Goal: Task Accomplishment & Management: Complete application form

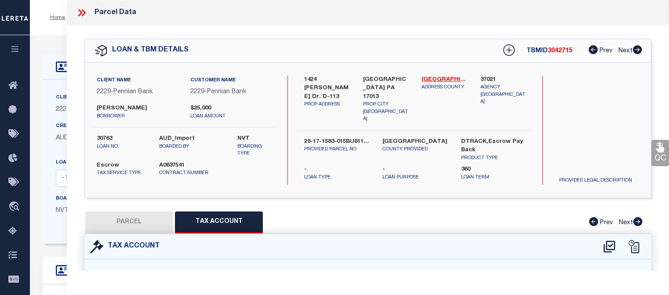
select select "100"
select select "Escrow"
click at [82, 11] on icon at bounding box center [81, 12] width 11 height 11
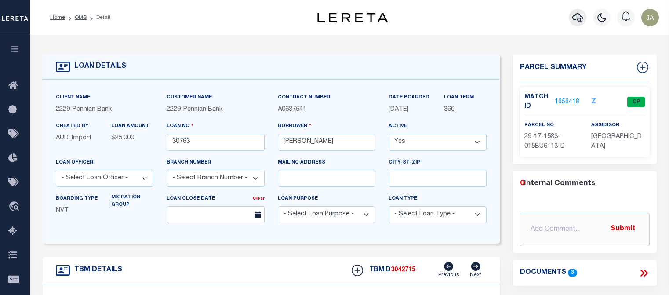
click at [579, 18] on icon "button" at bounding box center [577, 17] width 11 height 11
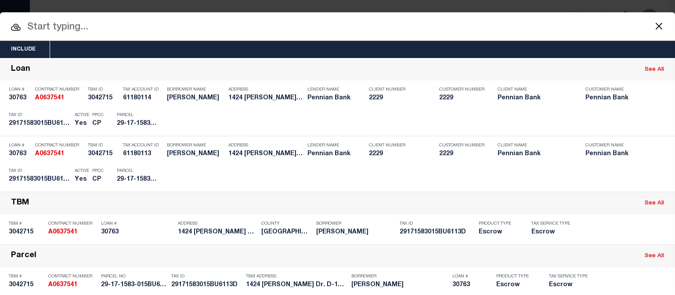
click at [54, 28] on input "text" at bounding box center [337, 27] width 675 height 15
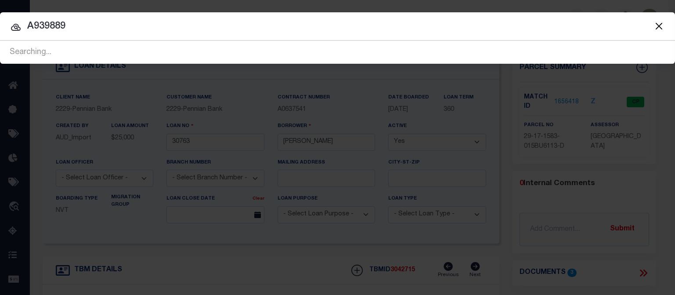
type input "A939889"
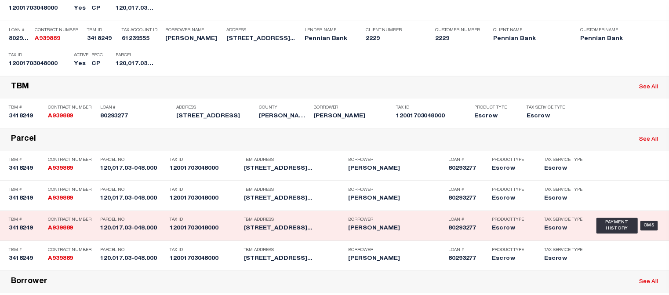
scroll to position [132, 0]
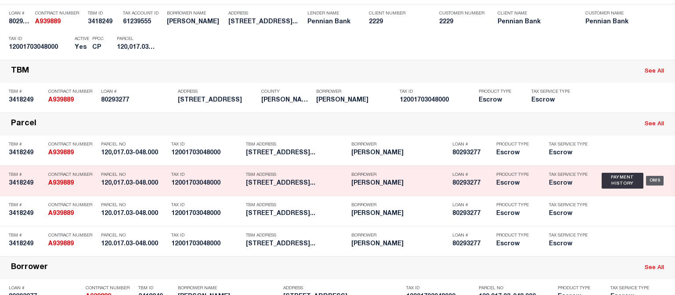
click at [647, 183] on div "OMS" at bounding box center [655, 181] width 18 height 10
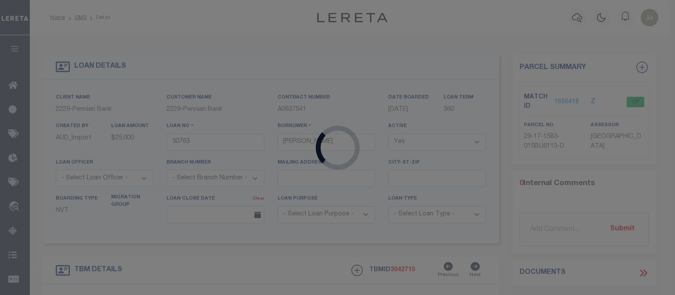
type input "80293277"
type input "[PERSON_NAME]"
select select "10"
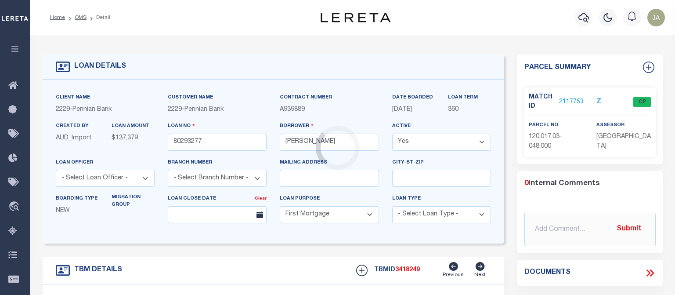
type input "[STREET_ADDRESS]"
type input "120.017.03-048.000"
select select
type input "[GEOGRAPHIC_DATA], [GEOGRAPHIC_DATA] 17045-9725"
select select
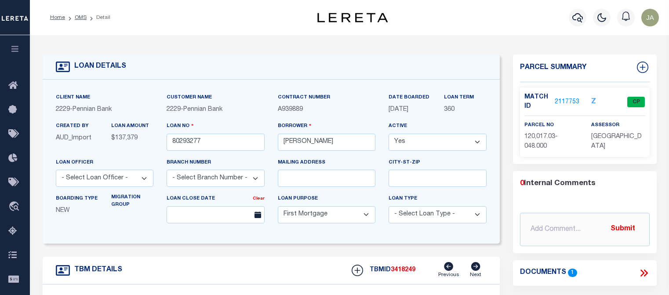
click at [566, 101] on link "2117753" at bounding box center [567, 102] width 25 height 9
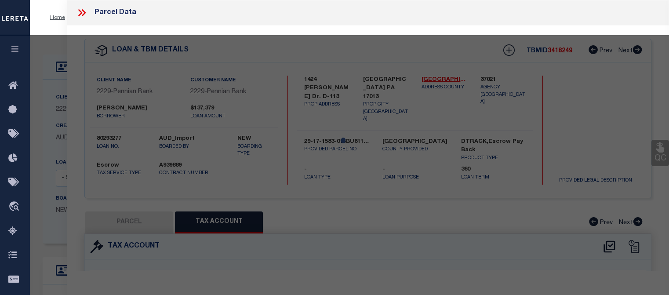
select select "AS"
checkbox input "false"
select select "CP"
type input "[PERSON_NAME] F & [PERSON_NAME] E"
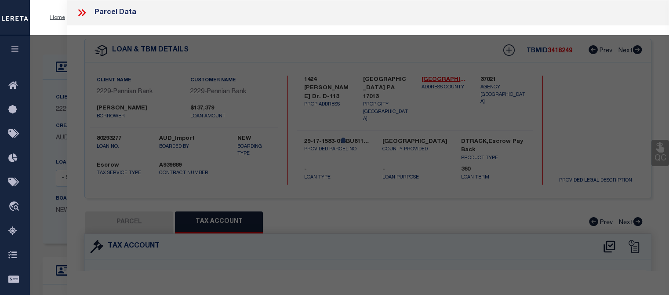
type input "120Liverpool Borough"
select select
type input "[STREET_ADDRESS]"
checkbox input "false"
type input "[GEOGRAPHIC_DATA], [GEOGRAPHIC_DATA] 17045-9725"
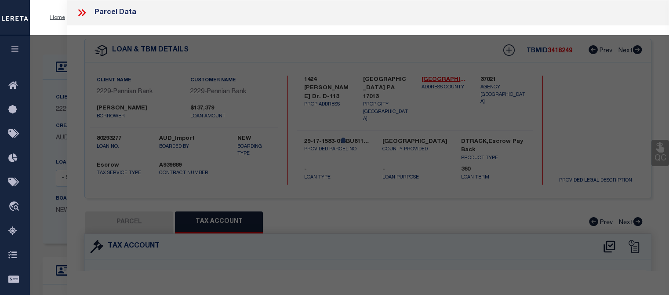
type textarea "DEEDED ACRES 1"
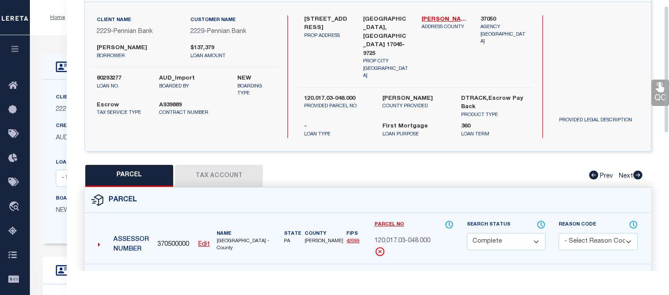
scroll to position [88, 0]
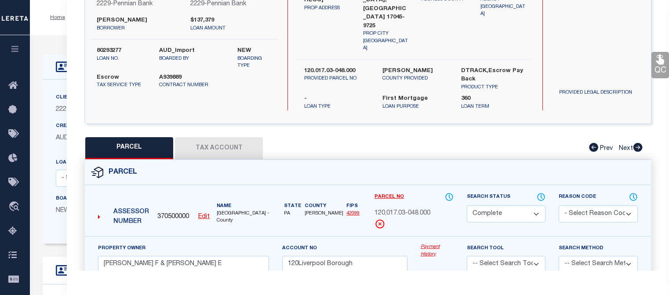
click at [214, 137] on button "Tax Account" at bounding box center [219, 148] width 88 height 22
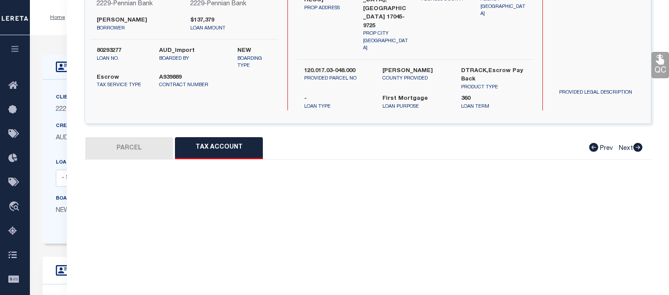
select select "100"
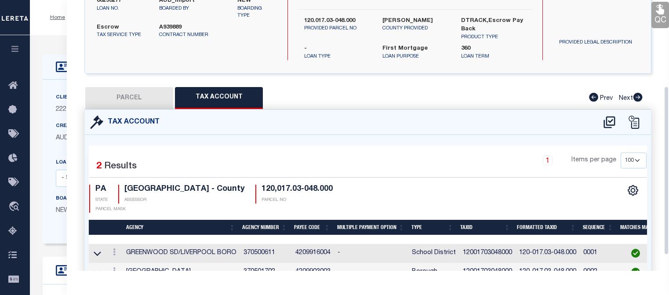
scroll to position [163, 0]
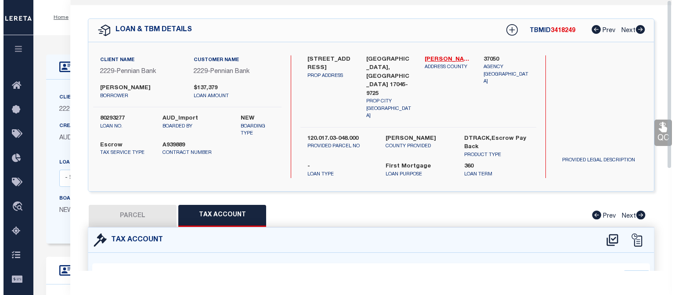
scroll to position [0, 0]
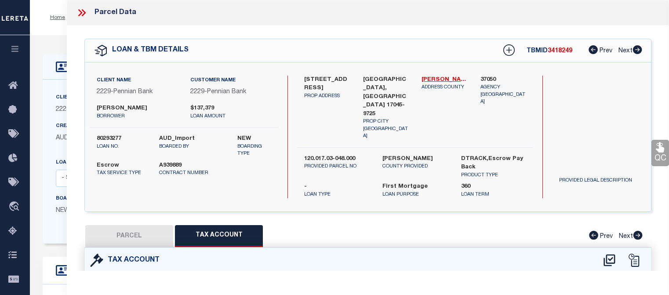
click at [83, 14] on icon at bounding box center [81, 12] width 11 height 11
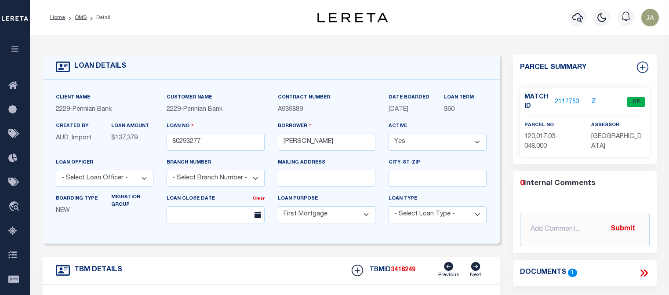
click at [338, 20] on img at bounding box center [352, 18] width 70 height 10
click at [577, 17] on icon "button" at bounding box center [577, 17] width 11 height 11
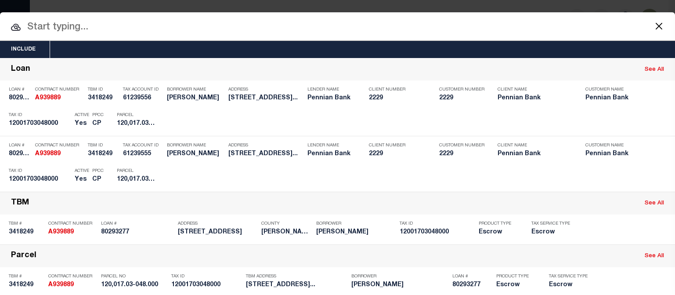
click at [72, 23] on input "text" at bounding box center [337, 27] width 675 height 15
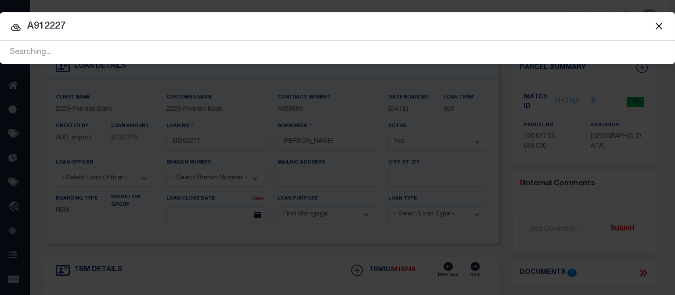
type input "A912227"
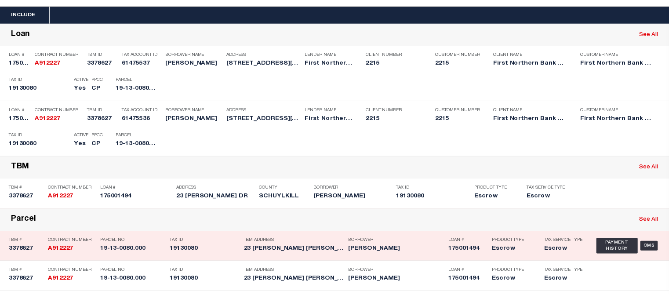
scroll to position [44, 0]
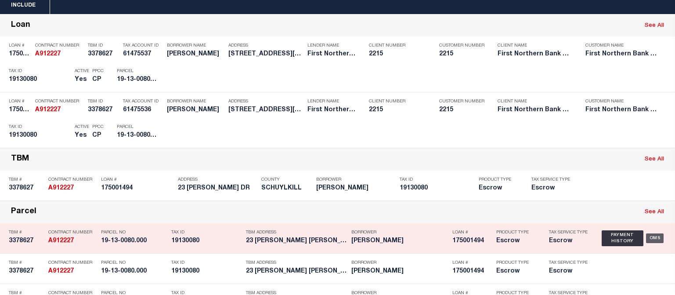
click at [648, 236] on div "OMS" at bounding box center [655, 238] width 18 height 10
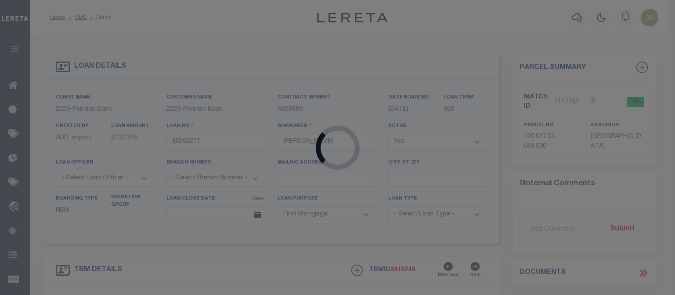
type input "175001494"
type input "[PERSON_NAME]"
type input "252 COUNTRY CLUB DR"
type input "HAZLETON PA 18202-9163"
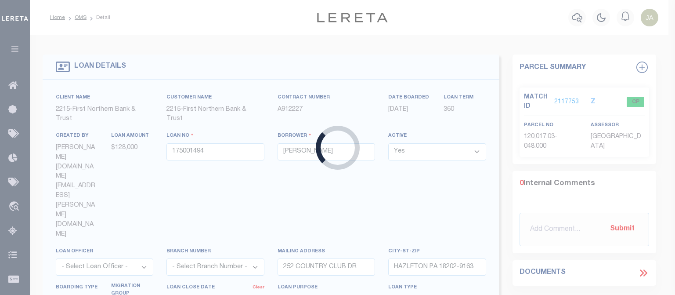
type input "[STREET_ADDRESS][PERSON_NAME]"
type input "[DATE]"
select select
type input "ZION GROVE [GEOGRAPHIC_DATA] 17985"
select select
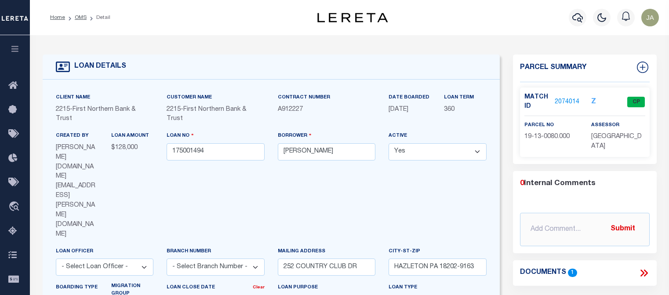
click at [556, 98] on link "2074014" at bounding box center [567, 102] width 25 height 9
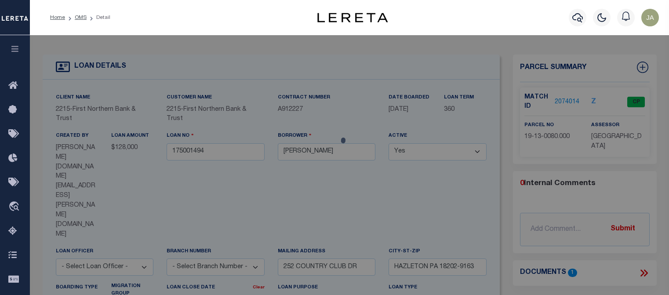
select select "AS"
checkbox input "false"
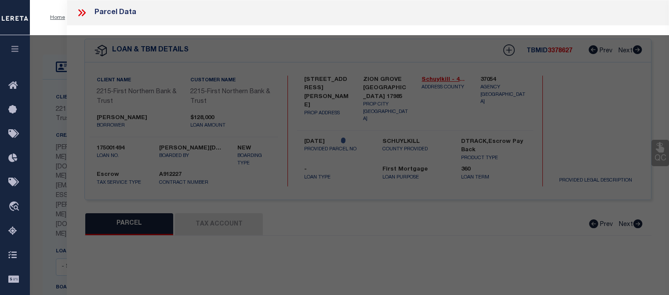
select select "CP"
type input "[PERSON_NAME][GEOGRAPHIC_DATA]"
select select "AGW"
select select
type input "[STREET_ADDRESS]"
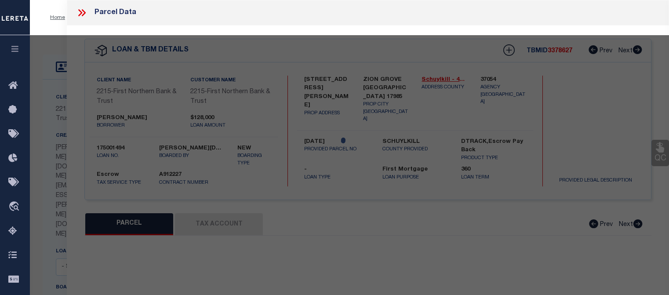
type input "ZION GROVE [GEOGRAPHIC_DATA] 17985"
type textarea "MC reviewed on [DATE]-Pending email from agency. MC Reviewed on [DATE] and is a…"
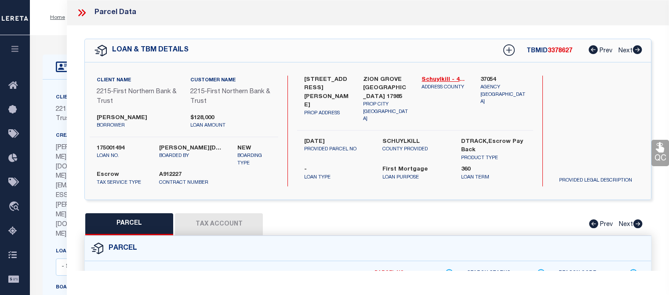
click at [205, 218] on button "Tax Account" at bounding box center [219, 224] width 88 height 22
select select "100"
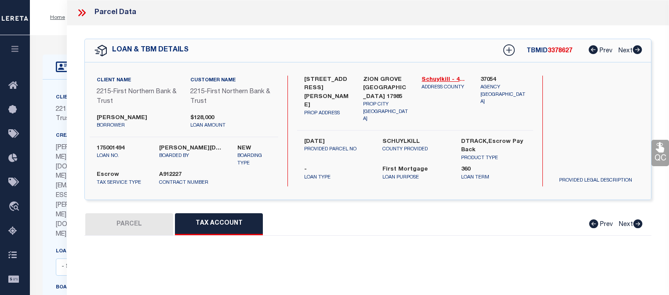
select select "100"
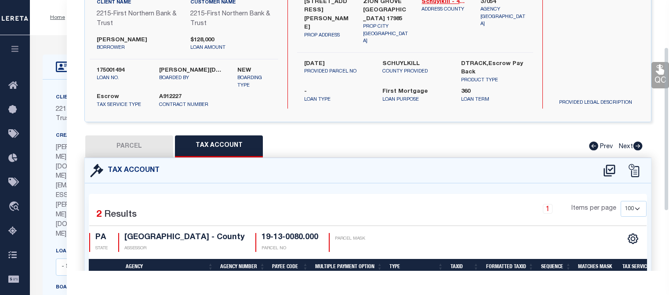
scroll to position [175, 0]
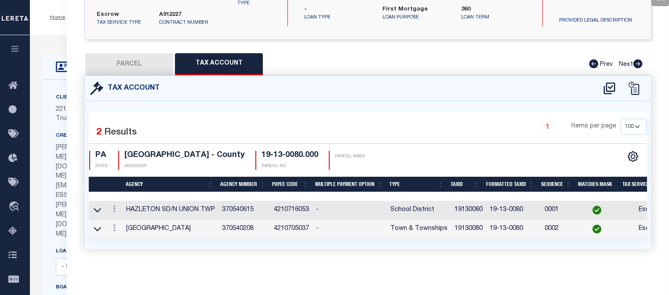
click at [447, 36] on div "QC QC QC" at bounding box center [368, 68] width 602 height 405
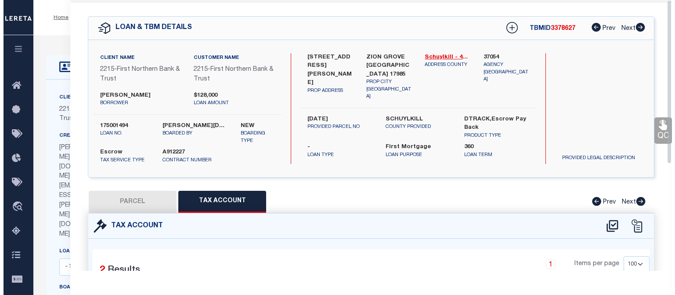
scroll to position [0, 0]
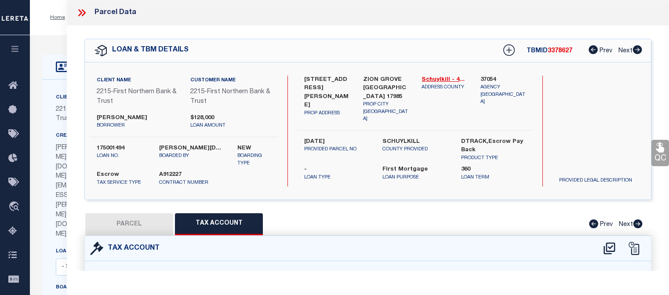
click at [81, 13] on icon at bounding box center [80, 12] width 4 height 7
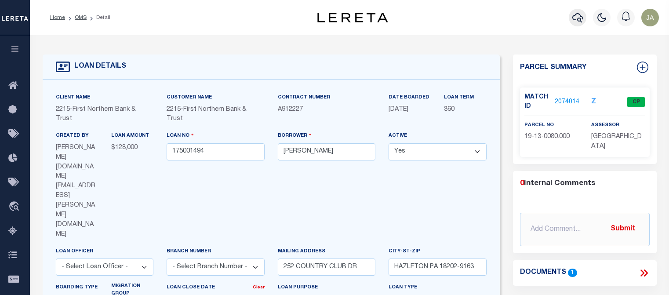
click at [578, 14] on icon "button" at bounding box center [577, 17] width 11 height 9
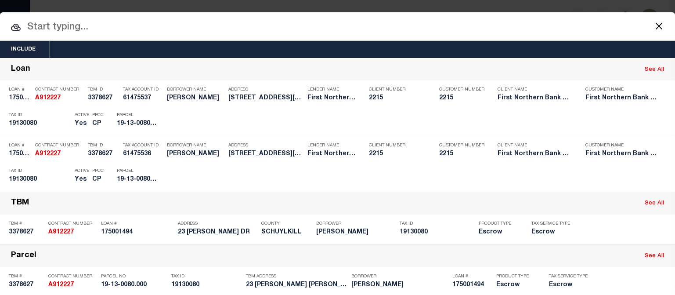
click at [54, 30] on input "text" at bounding box center [337, 27] width 675 height 15
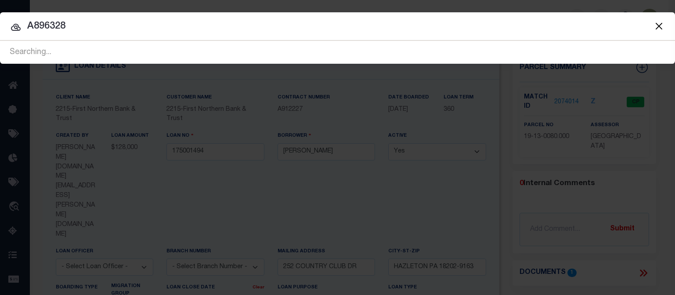
type input "A896328"
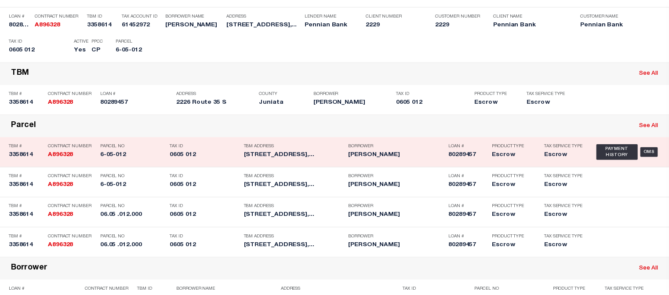
scroll to position [132, 0]
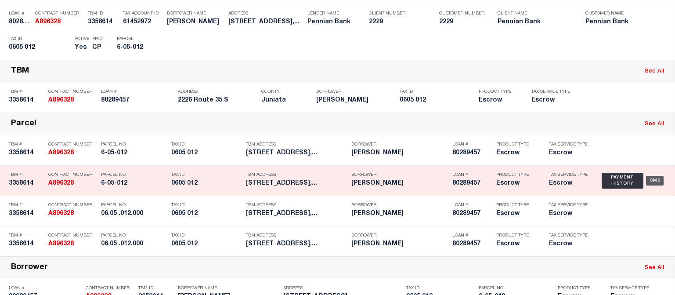
click at [649, 183] on div "OMS" at bounding box center [655, 181] width 18 height 10
type input "80289457"
type input "[PERSON_NAME]"
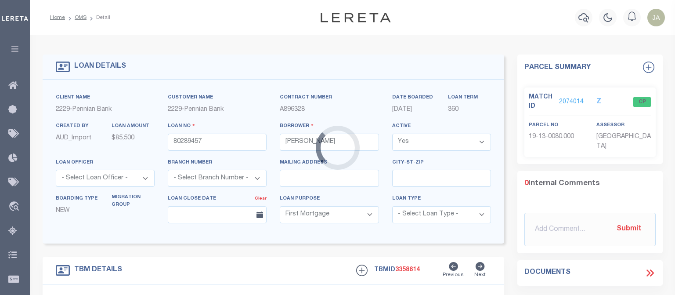
type input "2226 Route 35 S"
type input "06.05 .012.000"
select select
type input "[GEOGRAPHIC_DATA]"
select select
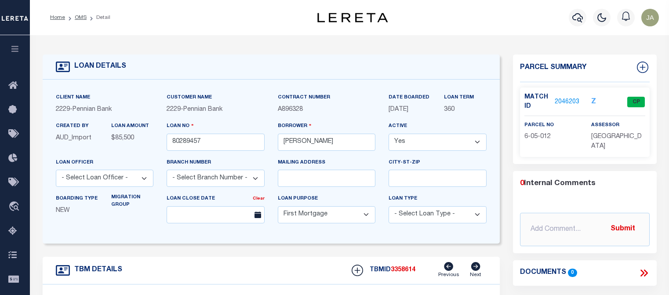
click at [566, 98] on link "2046203" at bounding box center [567, 102] width 25 height 9
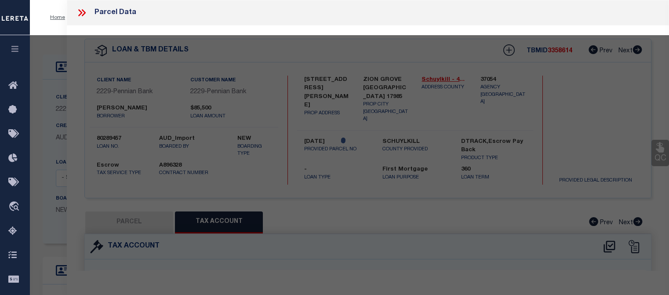
select select "AS"
select select
checkbox input "false"
select select "CP"
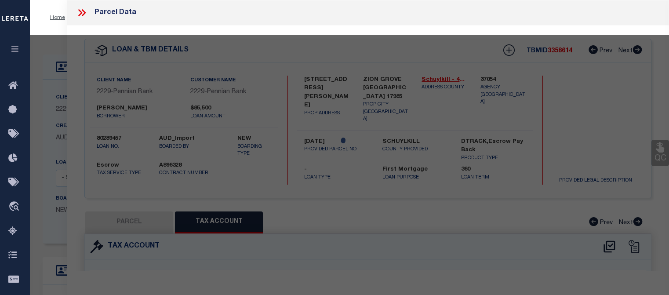
type input "[PERSON_NAME]"
select select "AGW"
select select
type input "2226 Route 35 S"
checkbox input "false"
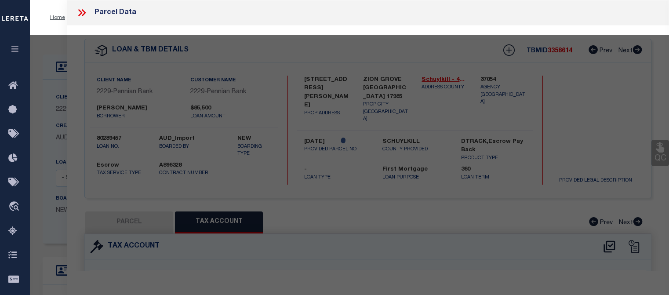
type input "[GEOGRAPHIC_DATA]"
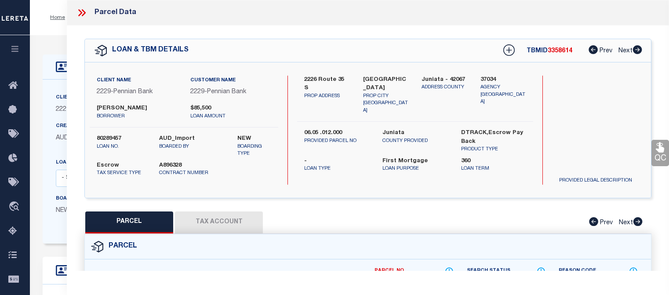
click at [220, 219] on button "Tax Account" at bounding box center [219, 222] width 88 height 22
select select "100"
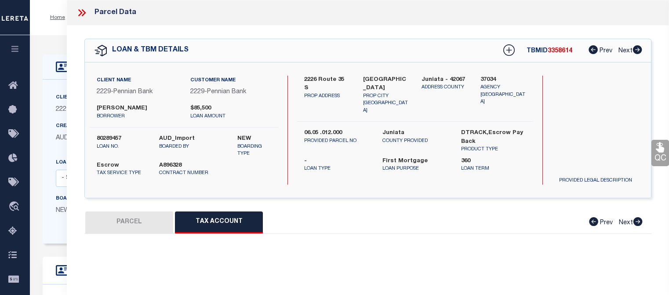
select select "100"
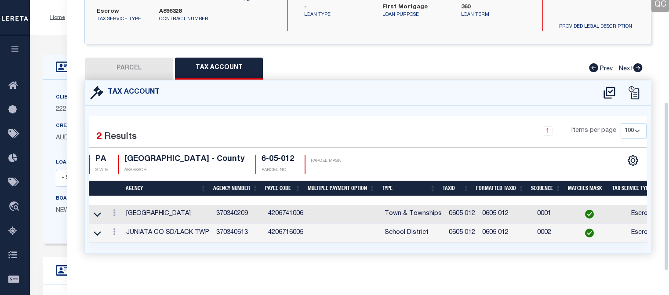
scroll to position [163, 0]
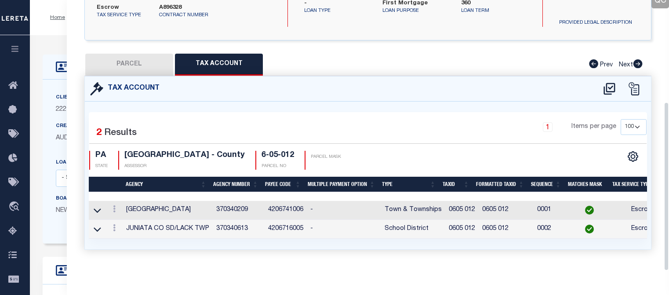
click at [470, 39] on div "QC QC QC" at bounding box center [368, 69] width 602 height 403
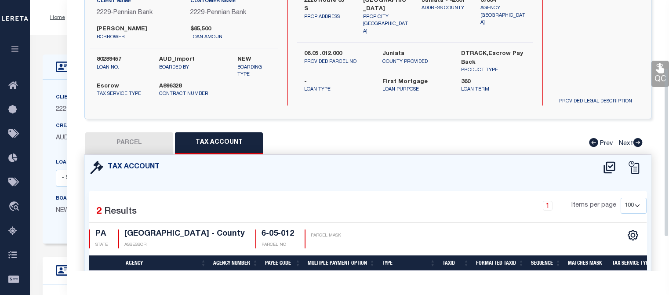
scroll to position [0, 0]
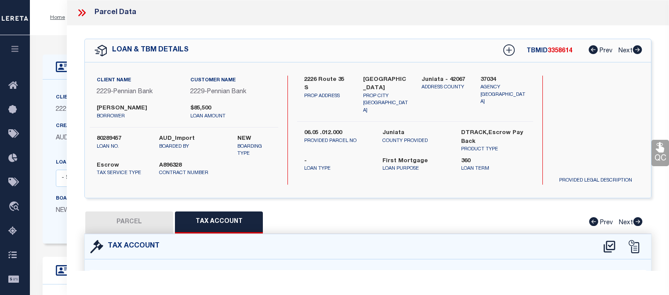
click at [83, 13] on icon at bounding box center [81, 12] width 11 height 11
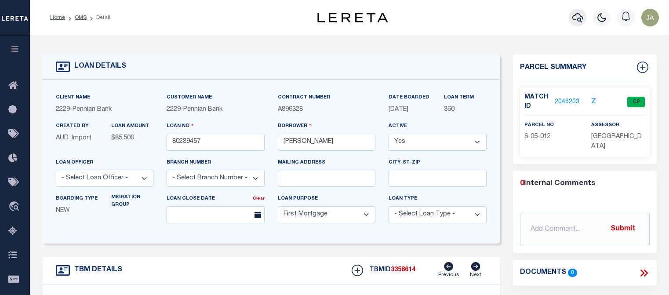
click at [576, 17] on icon "button" at bounding box center [577, 17] width 11 height 11
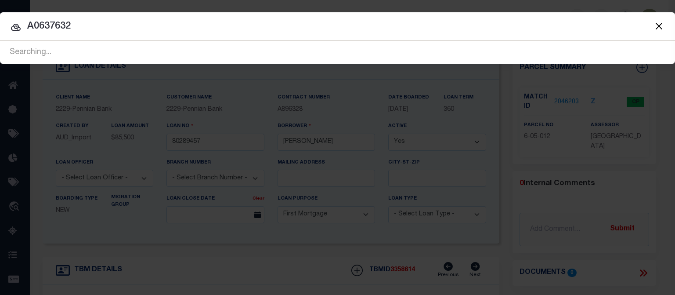
type input "A0637632"
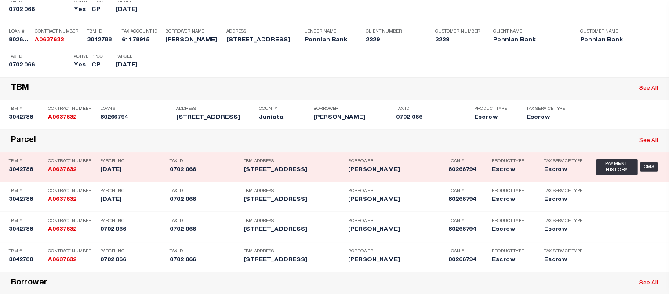
scroll to position [132, 0]
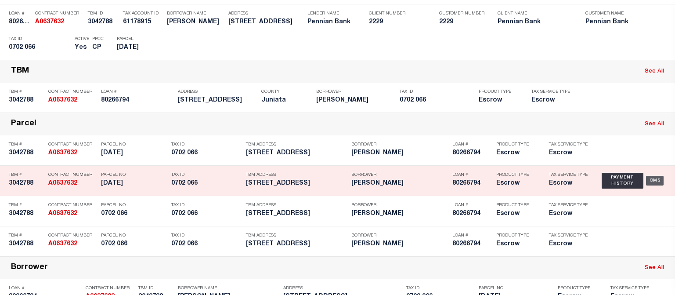
click at [649, 181] on div "OMS" at bounding box center [655, 181] width 18 height 10
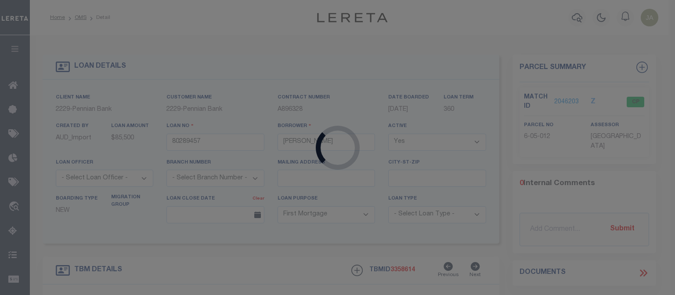
type input "80266794"
type input "[PERSON_NAME]"
select select
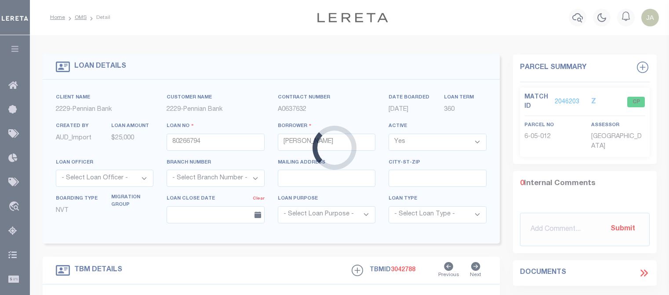
type input "[STREET_ADDRESS]"
type input "0702 066"
select select
type input "Mifflin PA 17058"
select select
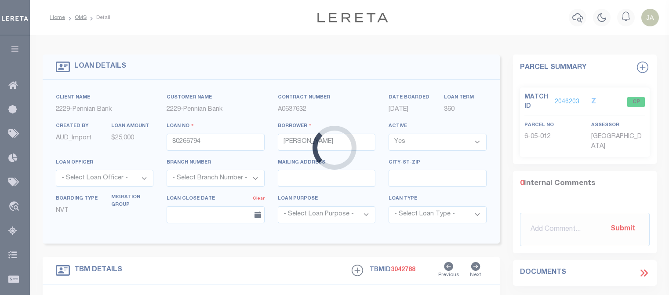
type textarea "Liability subject to parcel provided"
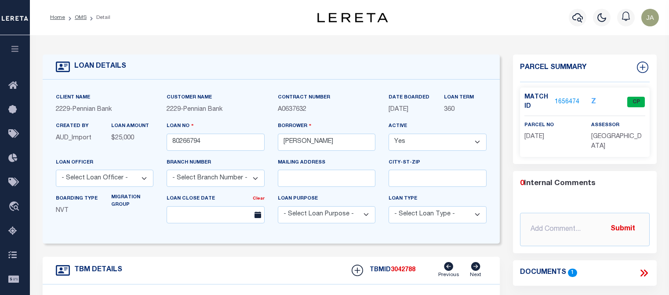
click at [563, 100] on link "1656474" at bounding box center [567, 102] width 25 height 9
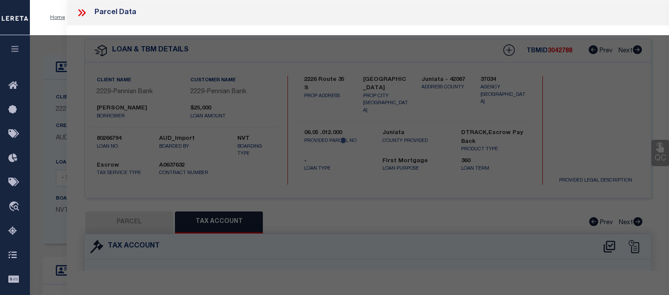
select select "AS"
select select
checkbox input "false"
select select "CP"
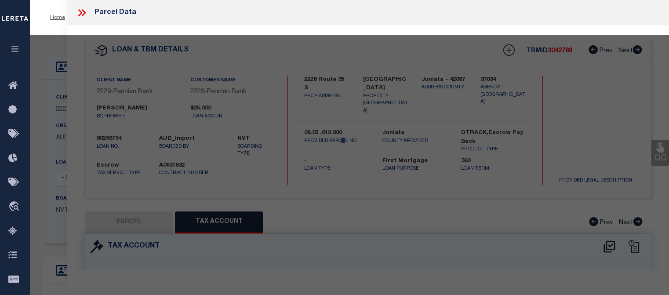
type input "Mifflin Borough"
select select
type input "[STREET_ADDRESS]"
checkbox input "false"
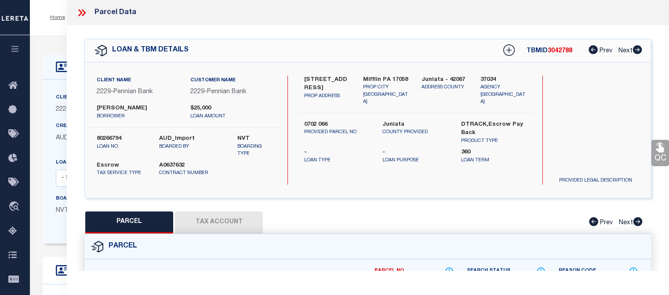
click at [227, 222] on button "Tax Account" at bounding box center [219, 222] width 88 height 22
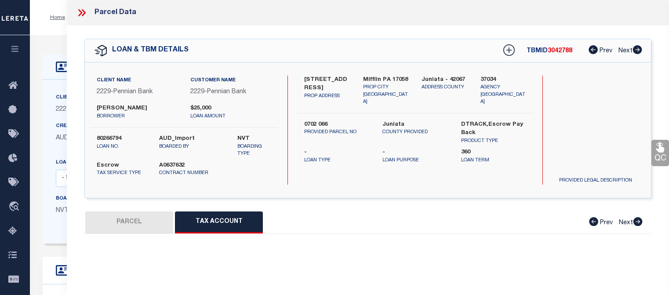
select select "100"
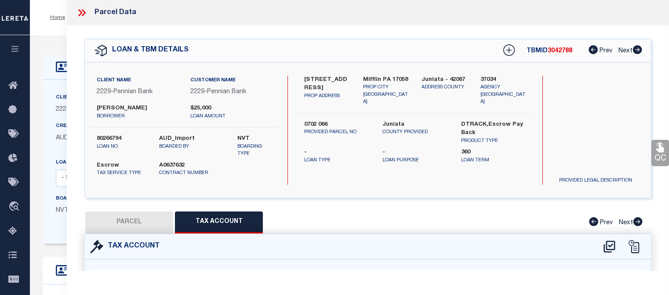
click at [79, 14] on icon at bounding box center [81, 12] width 11 height 11
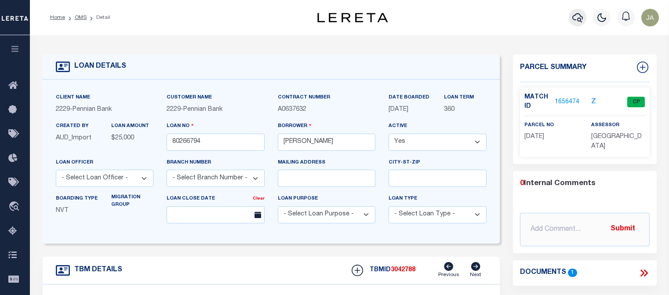
click at [576, 19] on icon "button" at bounding box center [577, 17] width 11 height 11
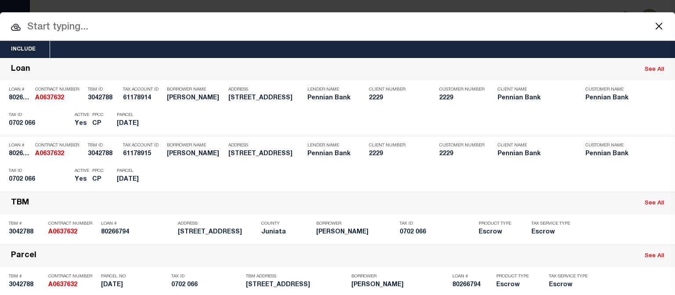
click at [38, 30] on input "text" at bounding box center [337, 27] width 675 height 15
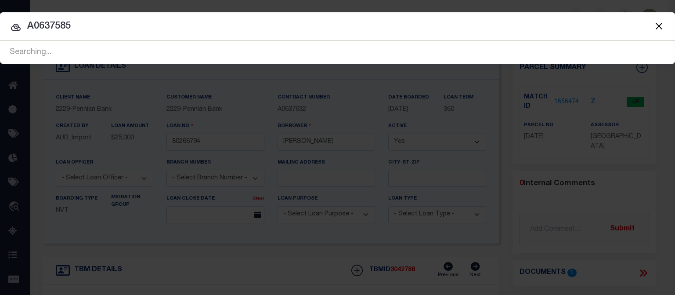
type input "A0637585"
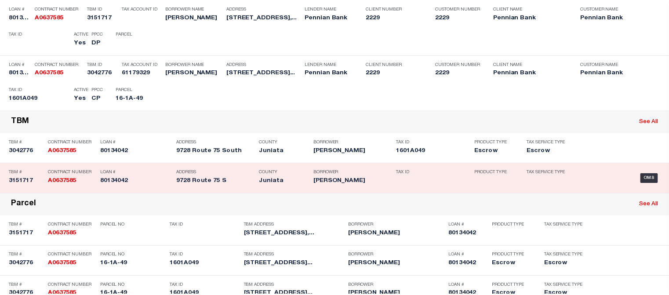
scroll to position [132, 0]
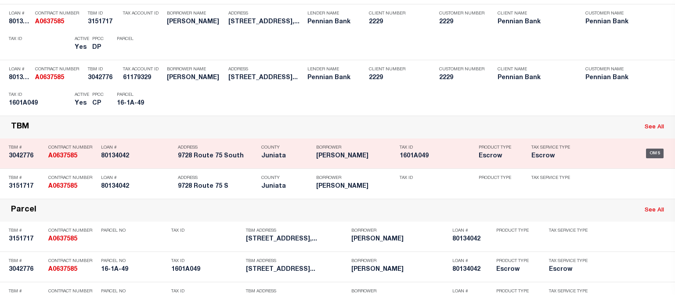
click at [646, 153] on div "OMS" at bounding box center [655, 154] width 18 height 10
type input "80134042"
type input "[PERSON_NAME]"
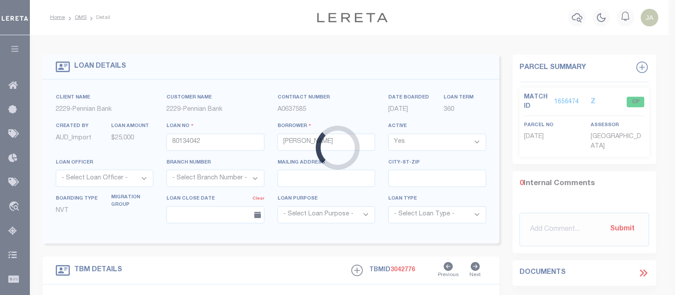
type input "9728 Route 75 South"
type input "1601A 049"
select select
type input "[GEOGRAPHIC_DATA]"
select select
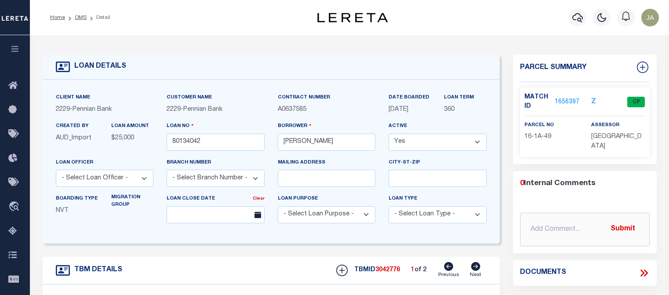
click at [566, 101] on link "1656397" at bounding box center [567, 102] width 25 height 9
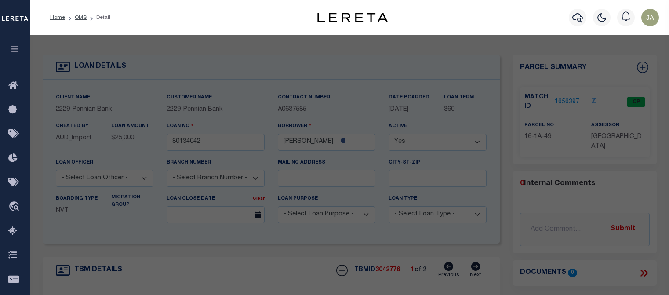
select select "AS"
checkbox input "false"
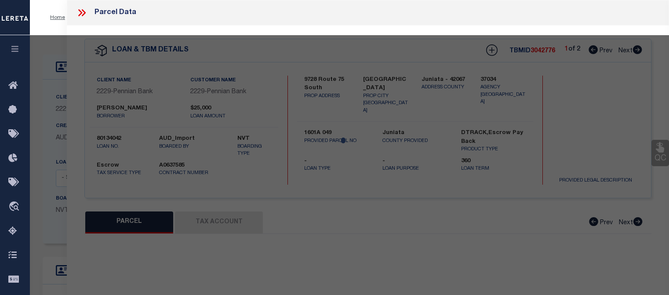
select select "CP"
type input "[GEOGRAPHIC_DATA]"
select select
type input "9728 Route 75 South"
checkbox input "false"
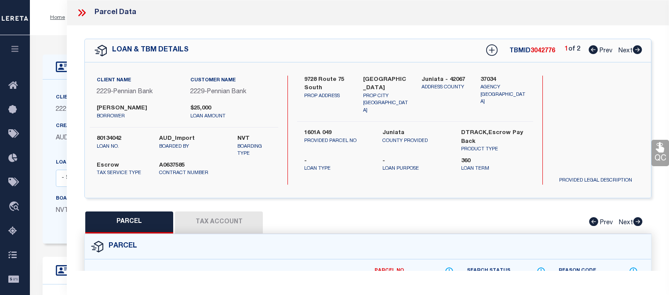
click at [222, 219] on button "Tax Account" at bounding box center [219, 222] width 88 height 22
select select "100"
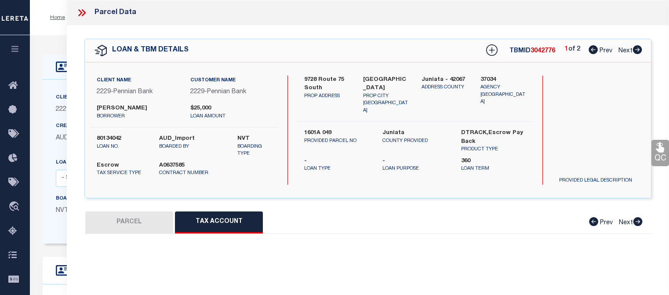
select select "100"
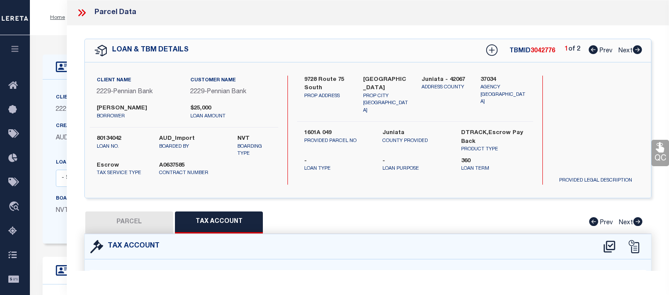
click at [80, 10] on icon at bounding box center [80, 12] width 4 height 7
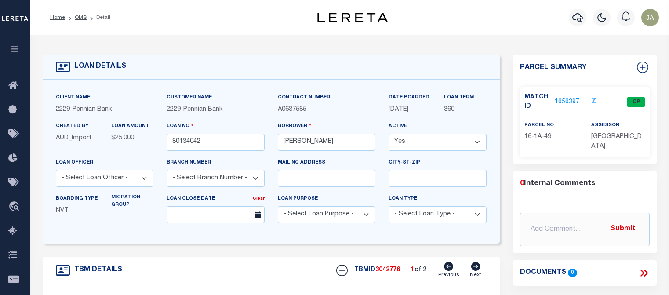
click at [199, 28] on div "Home OMS Detail Profile Sign out" at bounding box center [349, 17] width 639 height 35
click at [579, 16] on icon "button" at bounding box center [577, 17] width 11 height 11
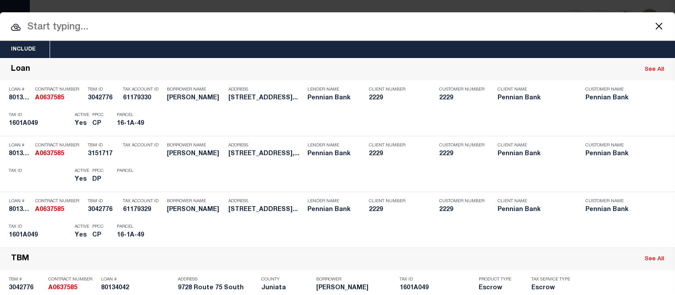
click at [63, 29] on input "text" at bounding box center [337, 27] width 675 height 15
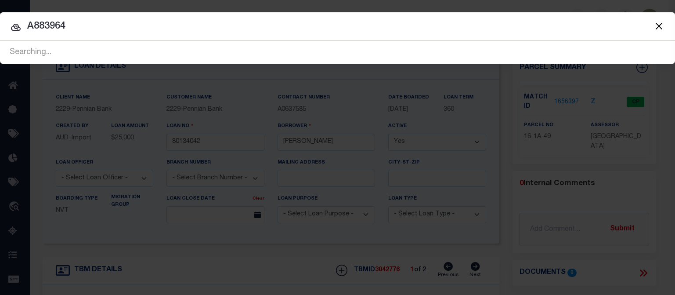
type input "A883964"
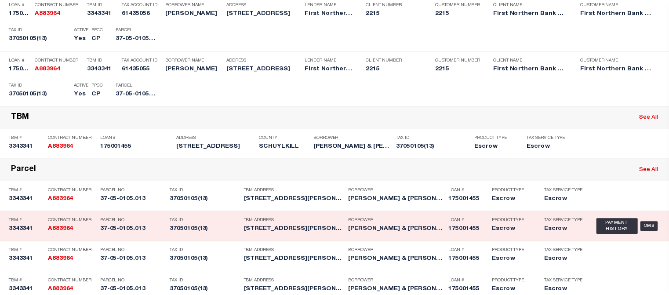
scroll to position [88, 0]
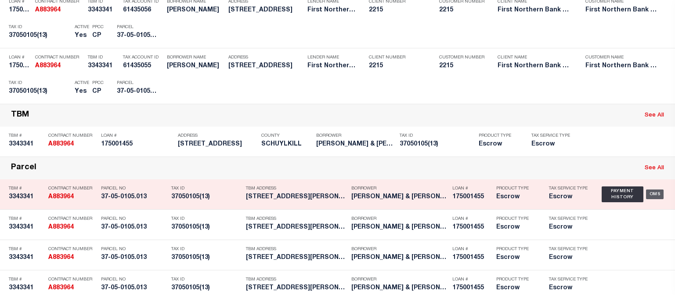
click at [653, 192] on div "OMS" at bounding box center [655, 194] width 18 height 10
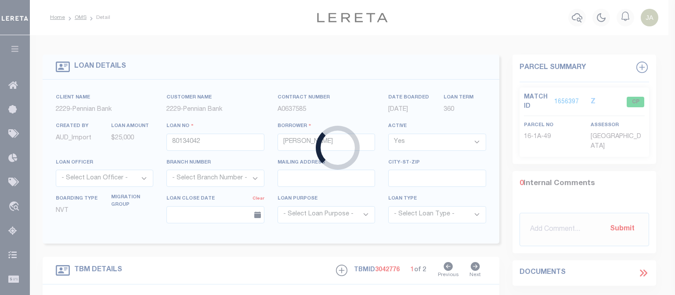
type input "175001455"
type input "[PERSON_NAME] & [PERSON_NAME]"
type input "1296 PENN DR"
type input "[PERSON_NAME] PA 18211-3121"
select select "10"
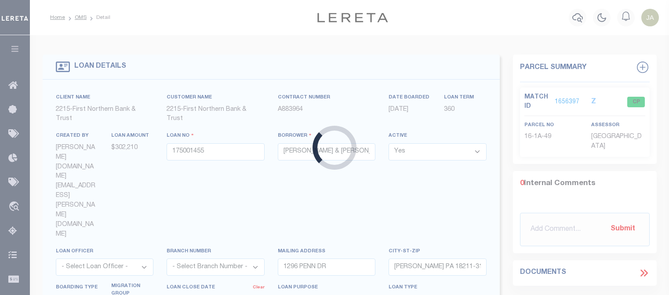
type input "[STREET_ADDRESS]"
type input "37-05-0105.013"
select select
type input "TAMAQUA PA 18211"
select select
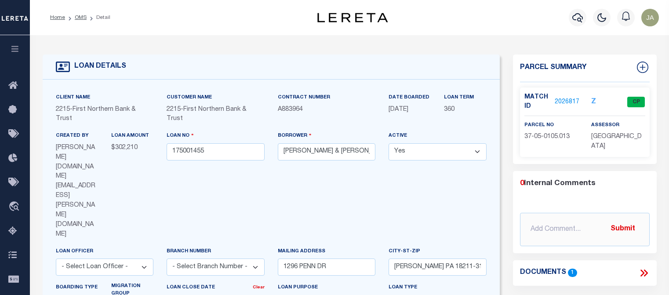
click at [561, 101] on link "2026817" at bounding box center [567, 102] width 25 height 9
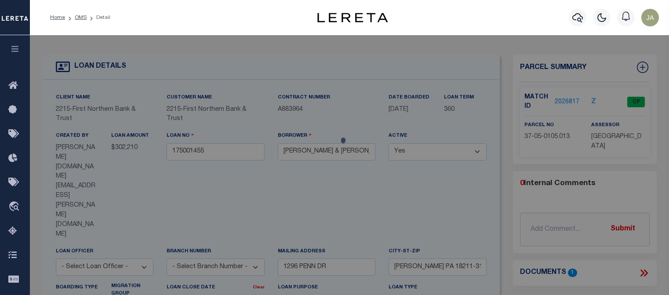
select select "AS"
checkbox input "false"
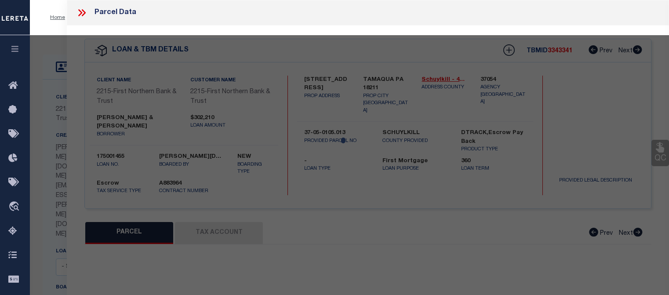
select select "CP"
type input "[PERSON_NAME]"
select select "AGW"
select select
type input "710 PENN"
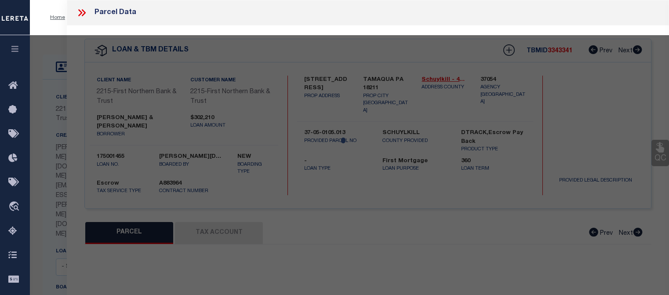
checkbox input "false"
type input "TAMAQUA, [GEOGRAPHIC_DATA] 18252"
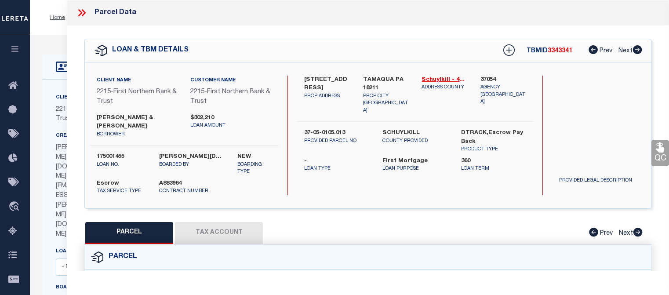
click at [222, 225] on button "Tax Account" at bounding box center [219, 233] width 88 height 22
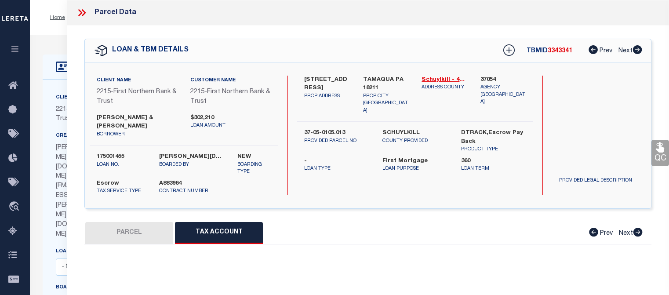
select select "100"
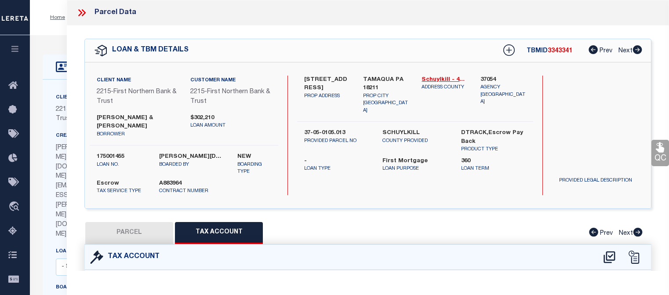
select select "100"
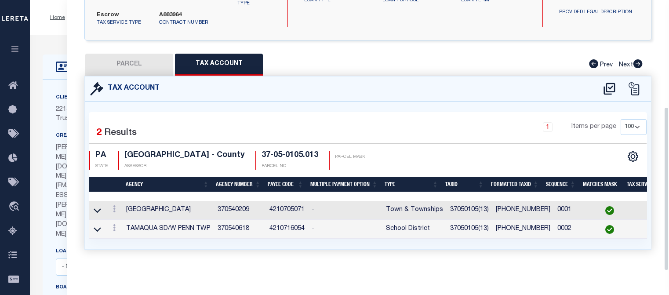
scroll to position [175, 0]
click at [443, 119] on div "1 Items per page 10 25 50 100" at bounding box center [439, 130] width 414 height 23
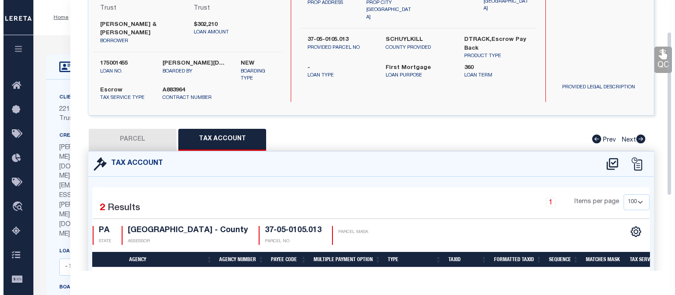
scroll to position [0, 0]
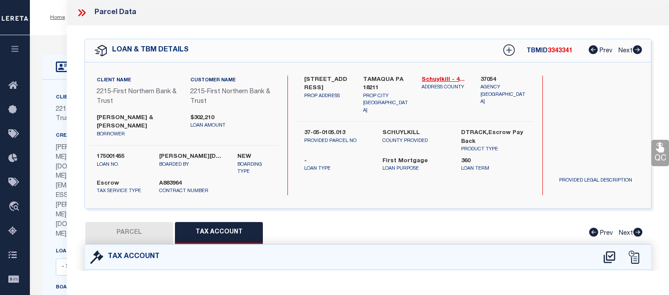
click at [85, 11] on icon at bounding box center [81, 12] width 11 height 11
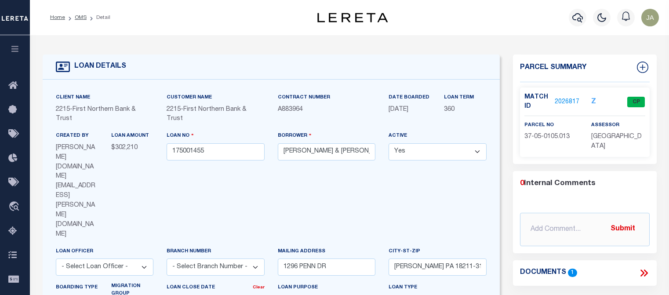
click at [142, 31] on div "Home OMS Detail Profile Sign out" at bounding box center [349, 17] width 639 height 35
click at [573, 20] on icon "button" at bounding box center [577, 17] width 11 height 11
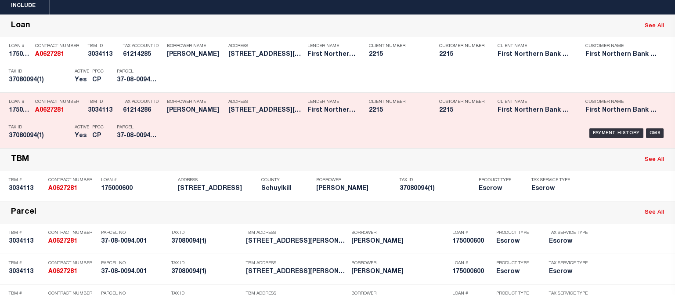
scroll to position [44, 0]
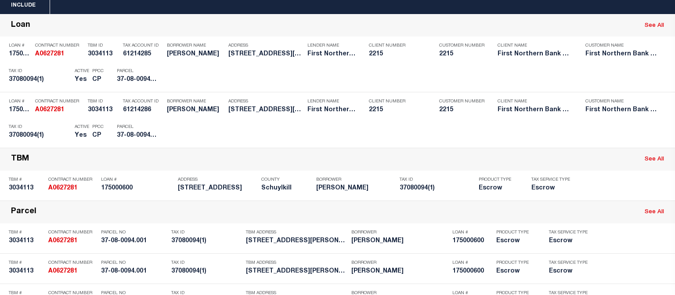
click at [244, 10] on div "Include Loans TBM Customers Borrowers Payments (Lender Non-Disb) Payments (Lend…" at bounding box center [337, 5] width 675 height 17
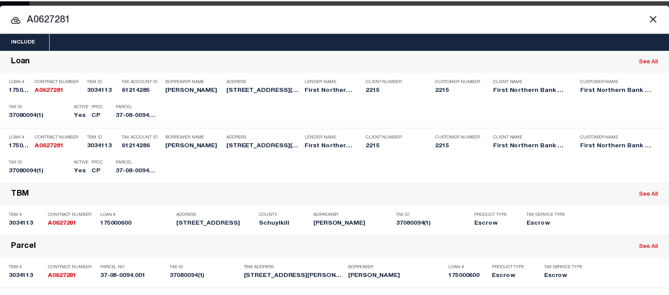
scroll to position [0, 0]
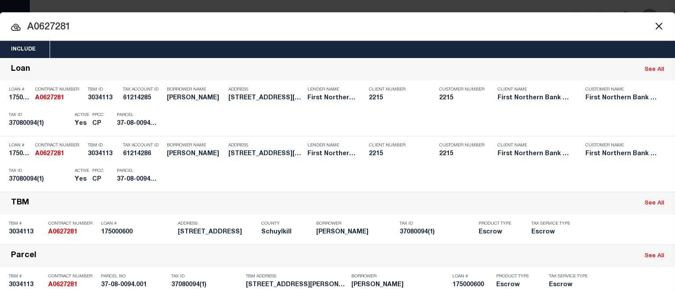
click at [654, 25] on button "Close" at bounding box center [659, 25] width 11 height 11
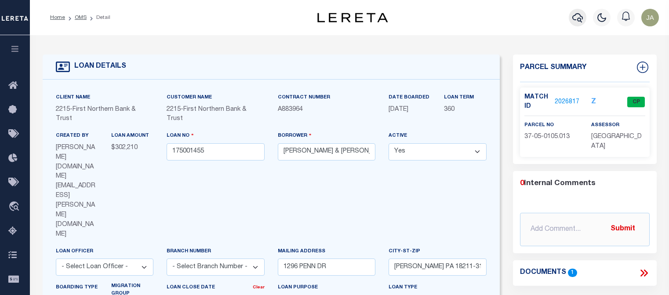
click at [573, 18] on icon "button" at bounding box center [577, 17] width 11 height 9
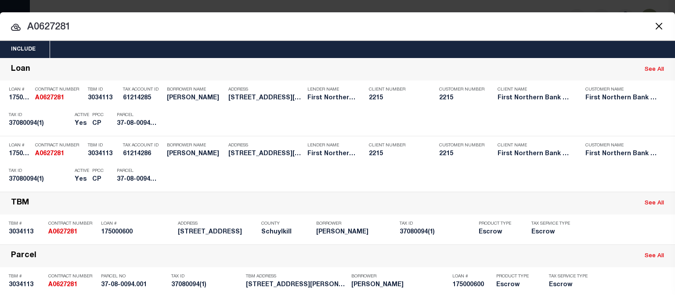
drag, startPoint x: 55, startPoint y: 27, endPoint x: 93, endPoint y: 25, distance: 37.9
click at [93, 25] on input "A0627281" at bounding box center [337, 27] width 675 height 15
drag, startPoint x: 77, startPoint y: 27, endPoint x: 5, endPoint y: 29, distance: 72.5
click at [5, 29] on input "A0627455" at bounding box center [337, 27] width 675 height 15
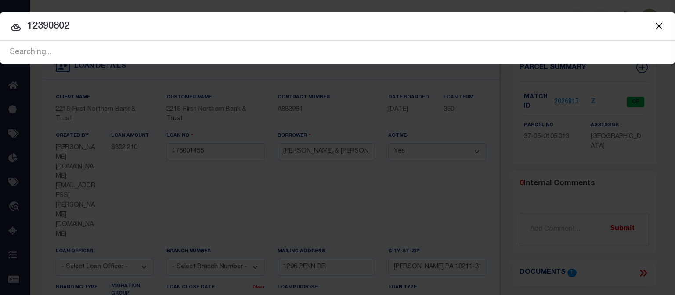
type input "12390802"
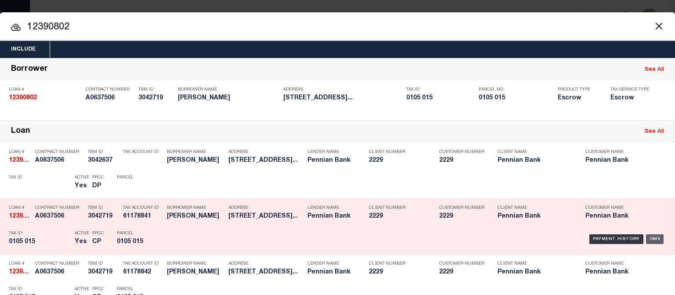
click at [650, 239] on div "OMS" at bounding box center [655, 239] width 18 height 10
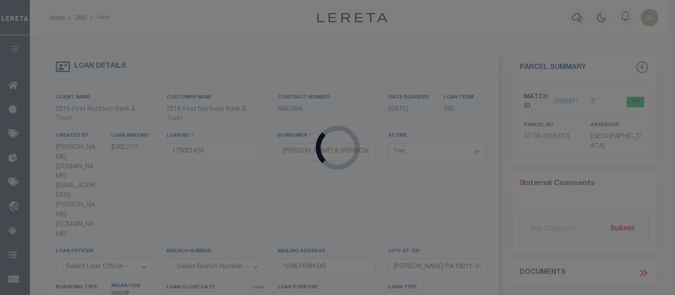
type input "12390802"
type input "[PERSON_NAME]"
select select
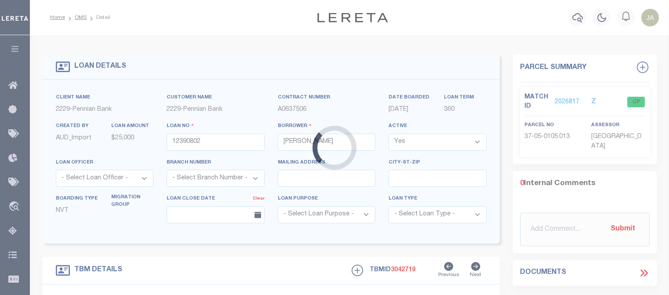
type input "[STREET_ADDRESS]"
type input "0105 015"
select select
type input "Mifflin PA 17058"
select select
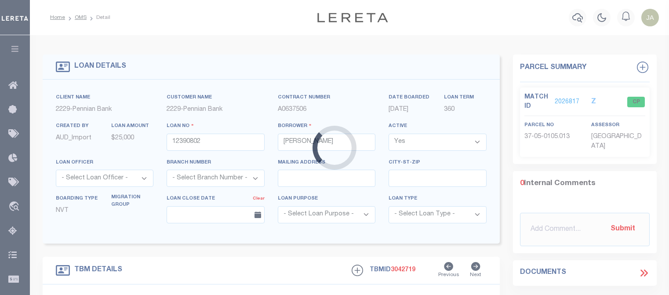
type textarea "Liability subject to parcel provided"
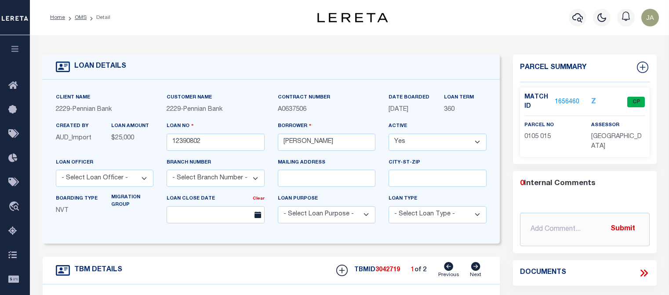
click at [565, 101] on link "1656460" at bounding box center [567, 102] width 25 height 9
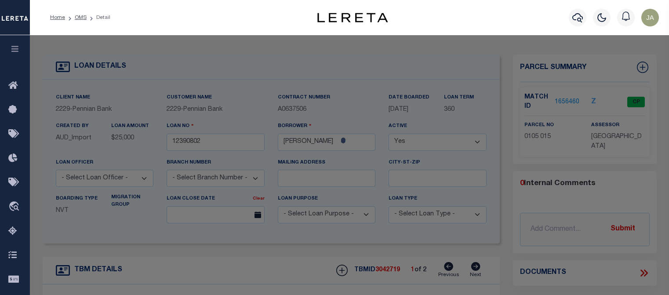
select select "AS"
select select
checkbox input "false"
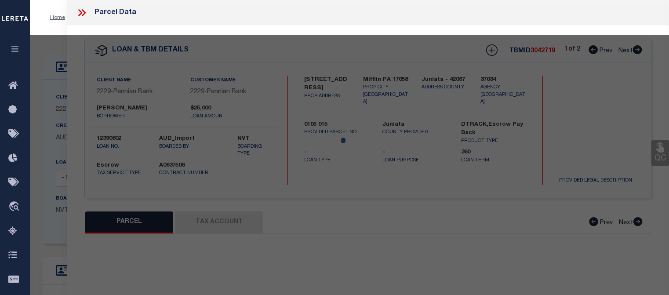
select select "CP"
select select "ACT"
type input "[PERSON_NAME] & [PERSON_NAME]"
type input "[PERSON_NAME][GEOGRAPHIC_DATA]"
select select
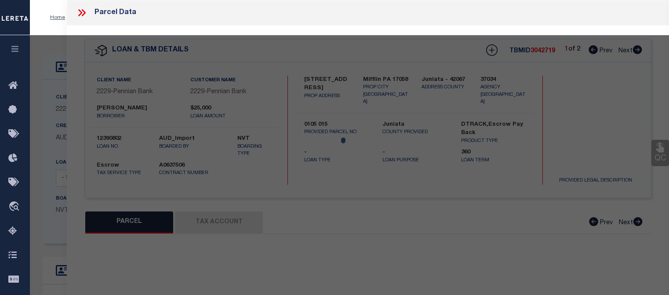
type input "15425 RT 35"
checkbox input "false"
type input "[GEOGRAPHIC_DATA] , PA 17058"
type textarea "Acreage: 1.1 Deed Book: Deed Page: Instrument Number: 201502652"
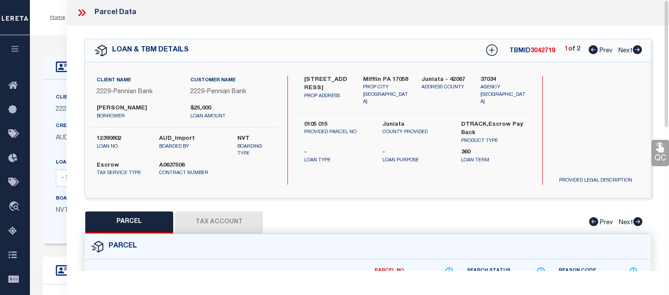
click at [192, 220] on button "Tax Account" at bounding box center [219, 222] width 88 height 22
select select "100"
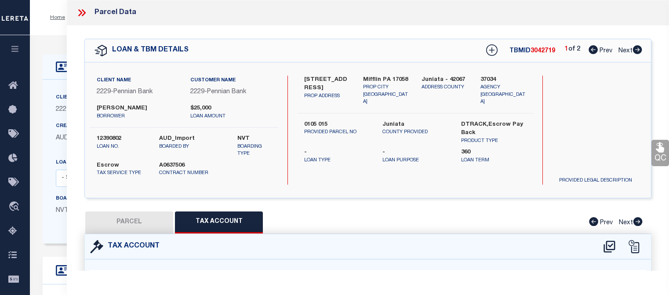
select select "100"
click at [83, 12] on icon at bounding box center [81, 12] width 11 height 11
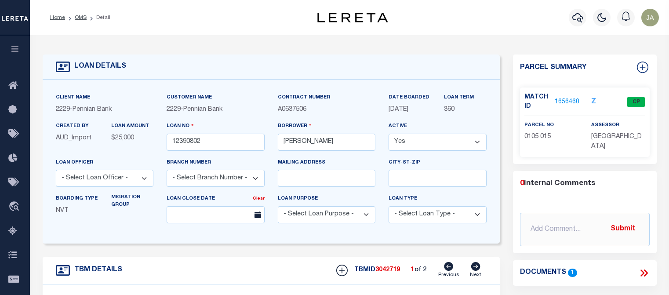
click at [164, 44] on div "LOAN DETAILS Client Name 2229 - Pennian Bank Customer Name" at bounding box center [349, 293] width 627 height 498
click at [577, 14] on icon "button" at bounding box center [577, 17] width 11 height 11
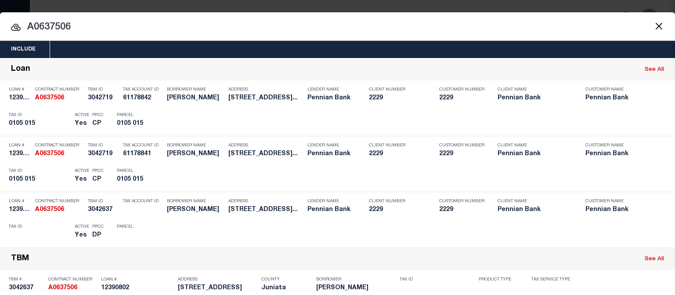
drag, startPoint x: 80, startPoint y: 24, endPoint x: 13, endPoint y: 23, distance: 67.3
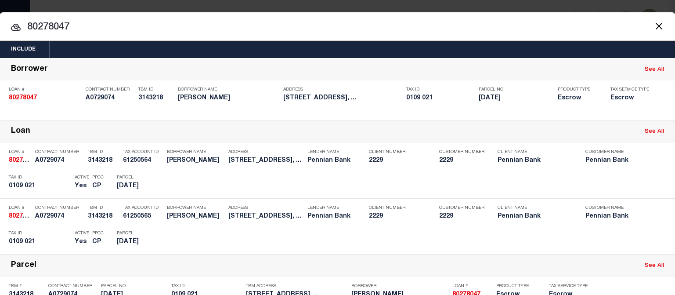
drag, startPoint x: 74, startPoint y: 27, endPoint x: 2, endPoint y: 26, distance: 72.1
click at [3, 26] on input "80278047" at bounding box center [337, 27] width 675 height 15
paste input "89598"
type input "80289598"
click at [370, 34] on input "80289598" at bounding box center [337, 27] width 675 height 15
